Goal: Task Accomplishment & Management: Manage account settings

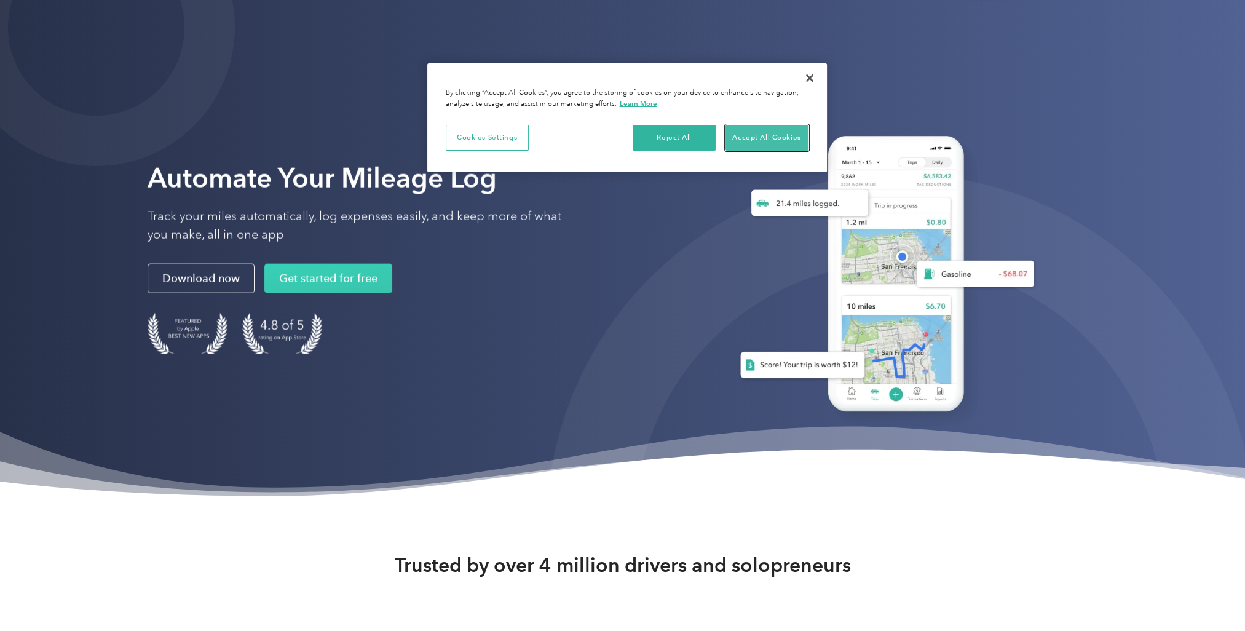
click at [746, 129] on button "Accept All Cookies" at bounding box center [766, 138] width 83 height 26
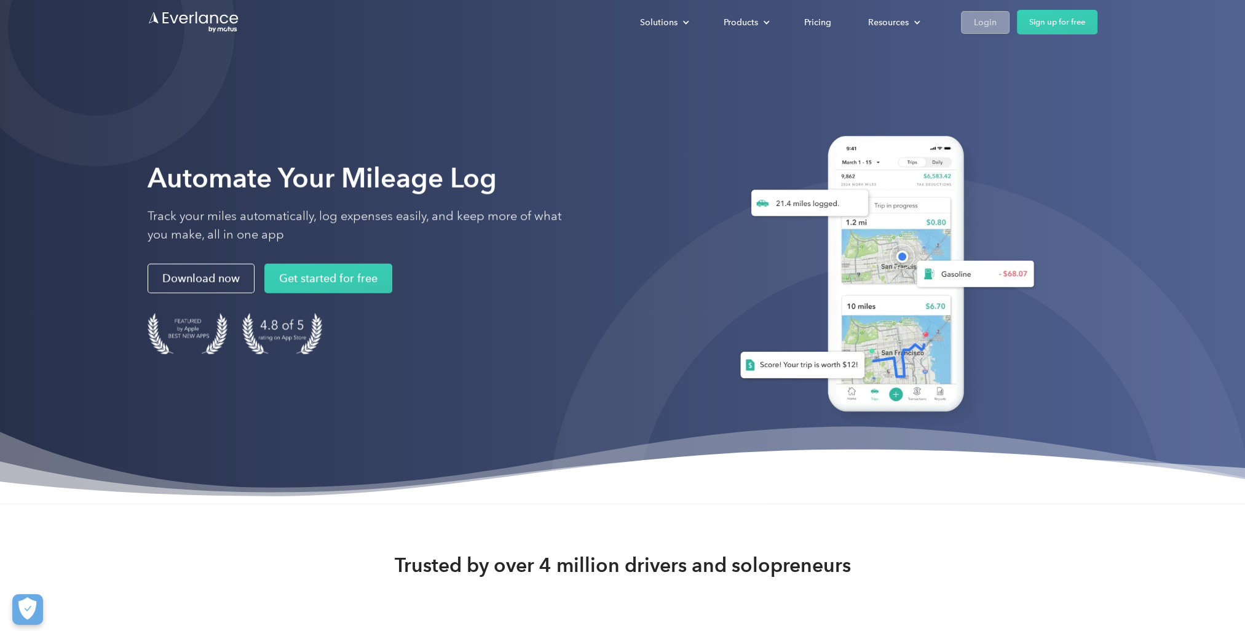
click at [978, 33] on link "Login" at bounding box center [985, 22] width 49 height 23
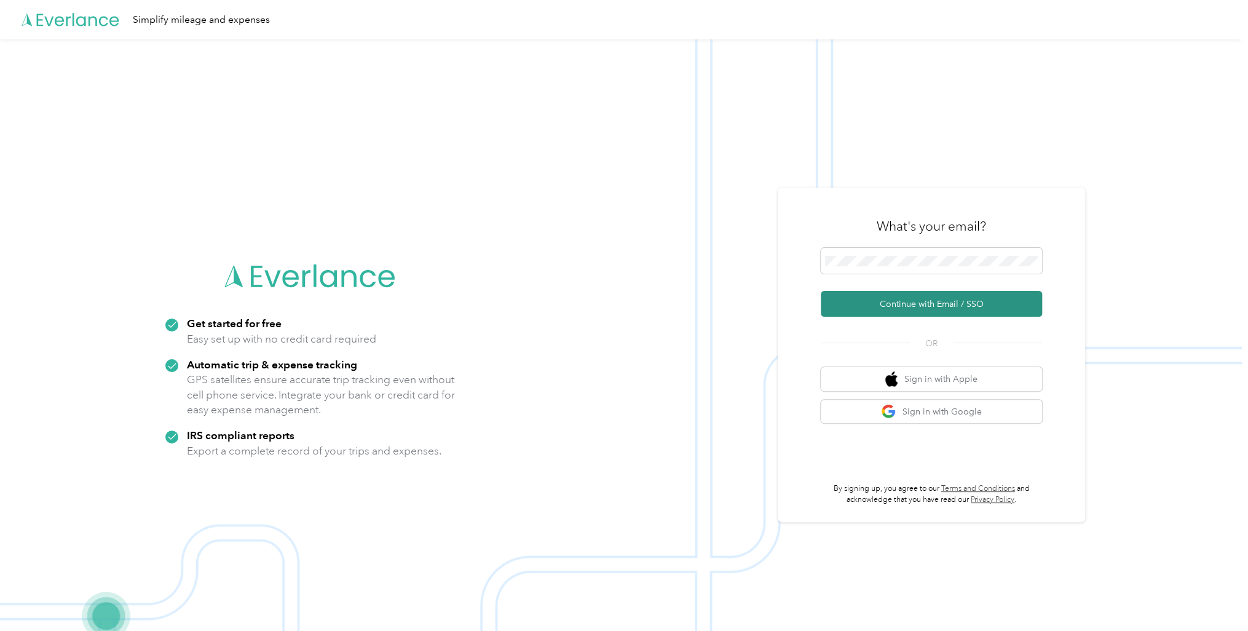
click at [919, 296] on button "Continue with Email / SSO" at bounding box center [931, 304] width 221 height 26
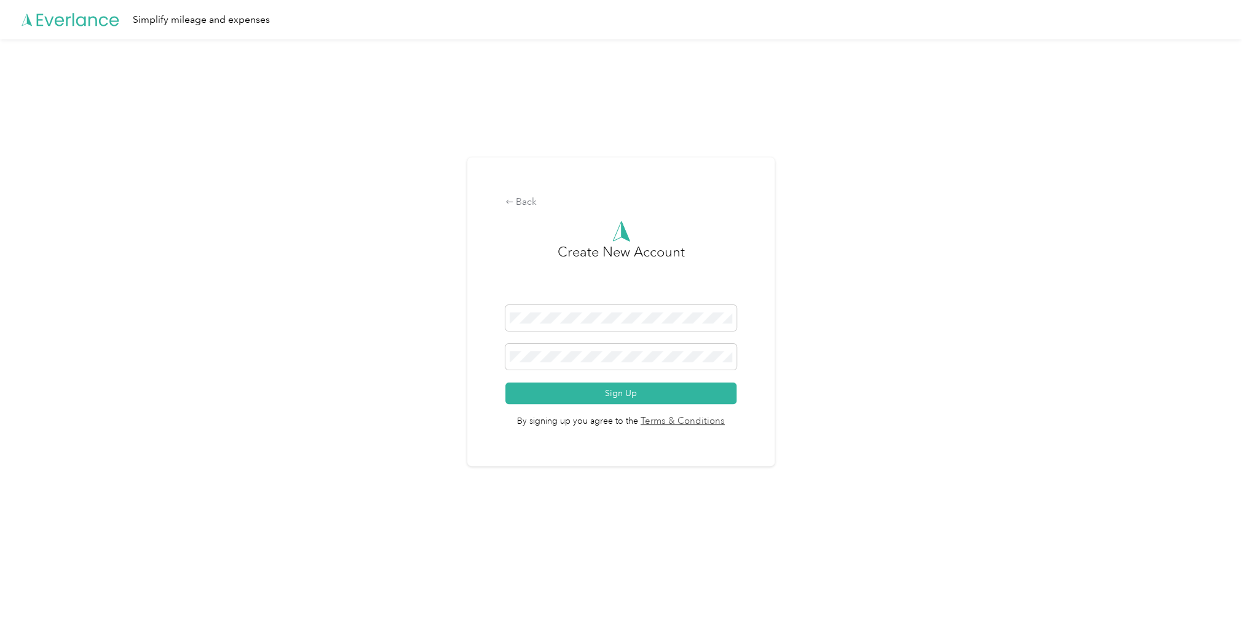
click at [577, 344] on span at bounding box center [621, 357] width 232 height 26
click at [505, 382] on button "Sign Up" at bounding box center [621, 393] width 232 height 22
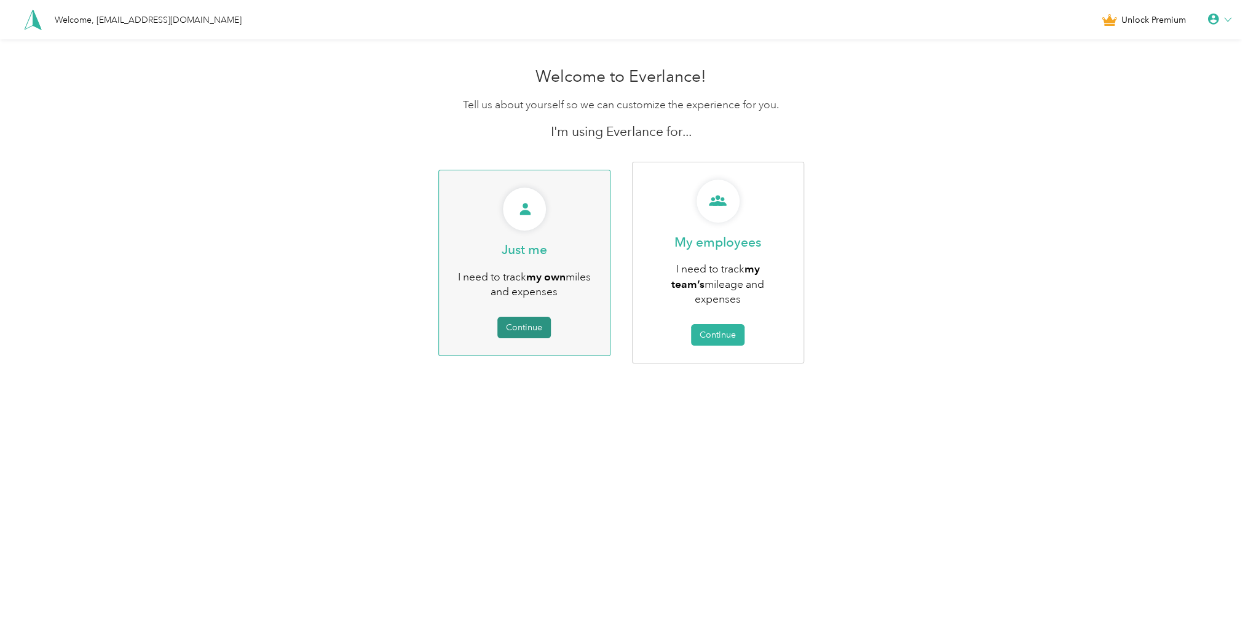
click at [526, 323] on button "Continue" at bounding box center [523, 328] width 53 height 22
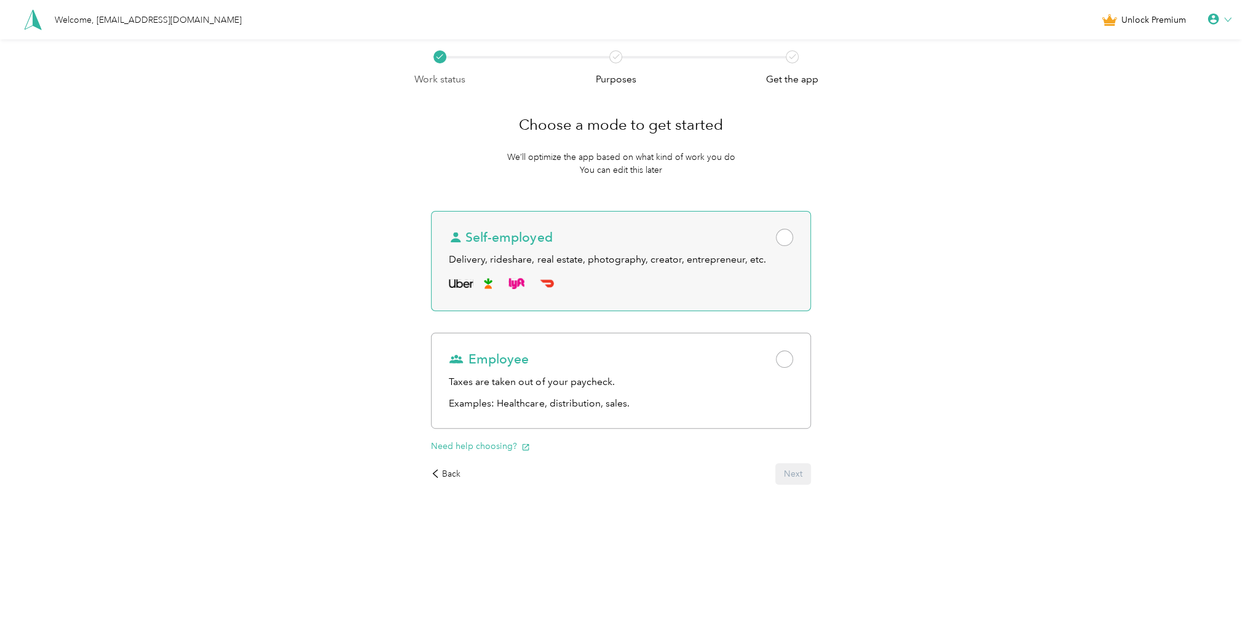
click at [629, 238] on div "Self-employed" at bounding box center [621, 237] width 344 height 17
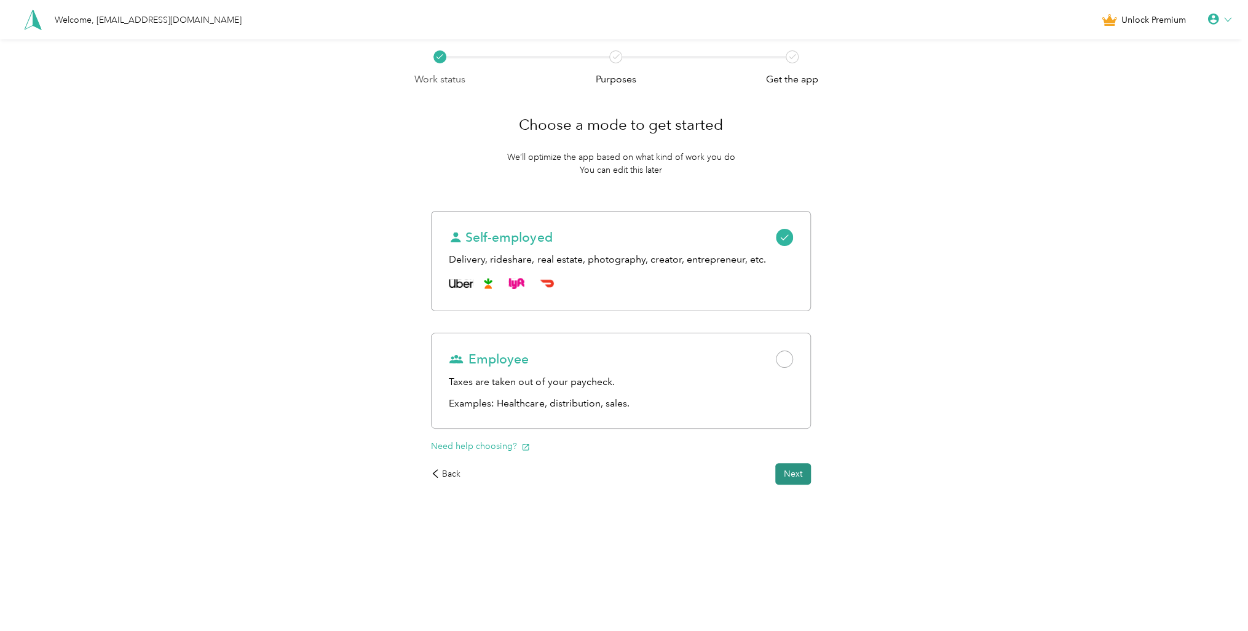
click at [811, 472] on button "Next" at bounding box center [793, 474] width 36 height 22
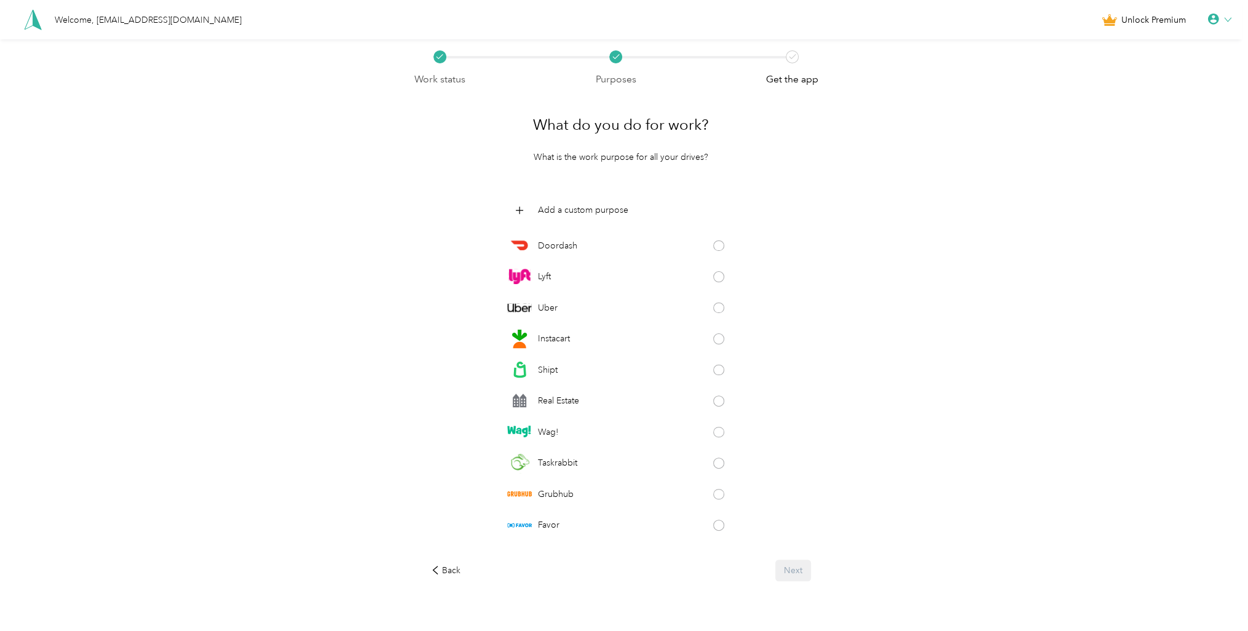
click at [1231, 23] on icon at bounding box center [1227, 19] width 7 height 7
click at [1185, 38] on div "Personal Settings" at bounding box center [1177, 43] width 138 height 26
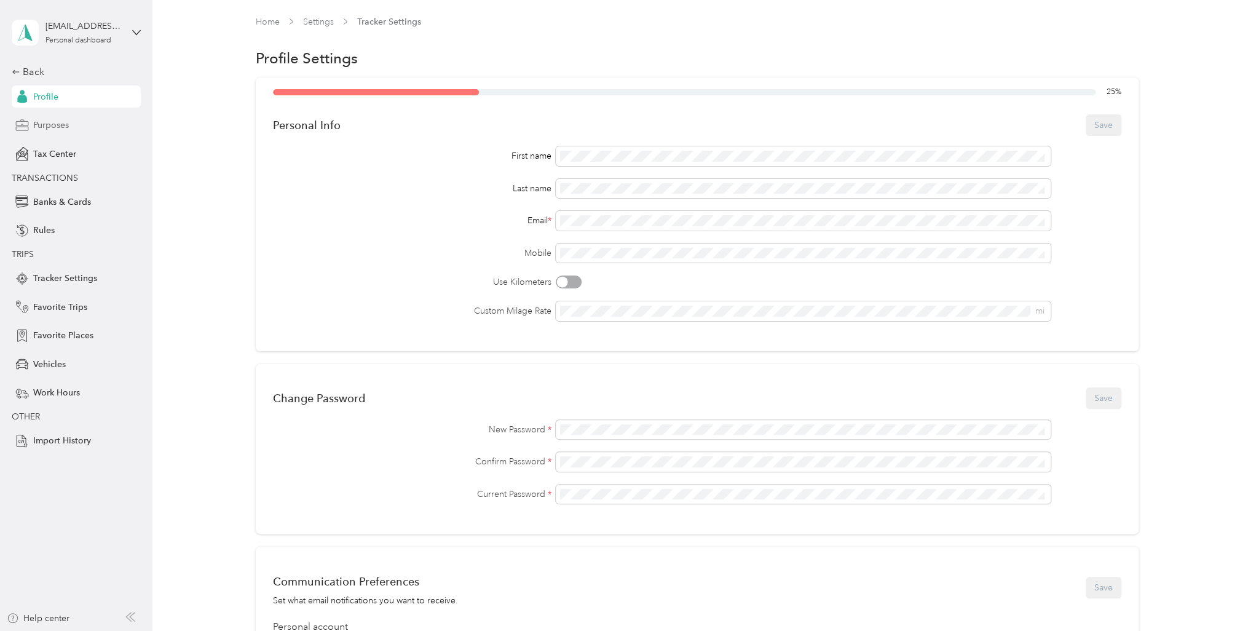
click at [70, 127] on div "Purposes" at bounding box center [76, 125] width 129 height 22
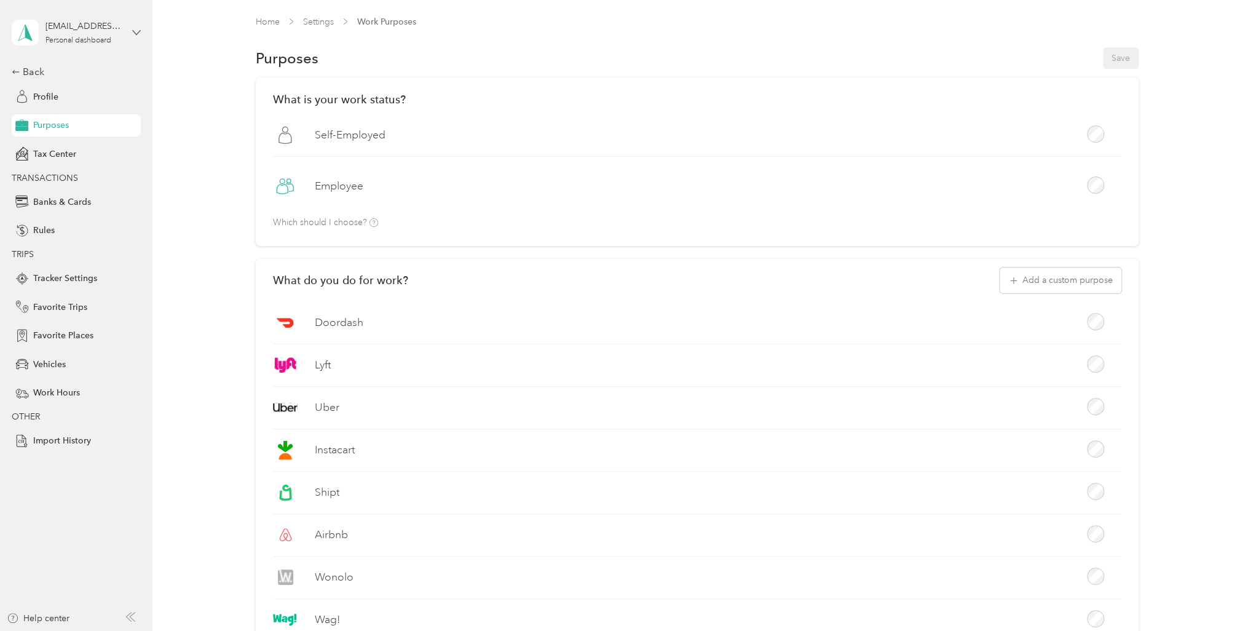
click at [134, 30] on icon at bounding box center [136, 32] width 9 height 9
click at [85, 95] on div "Log out" at bounding box center [141, 95] width 242 height 22
